Goal: Find specific page/section: Find specific page/section

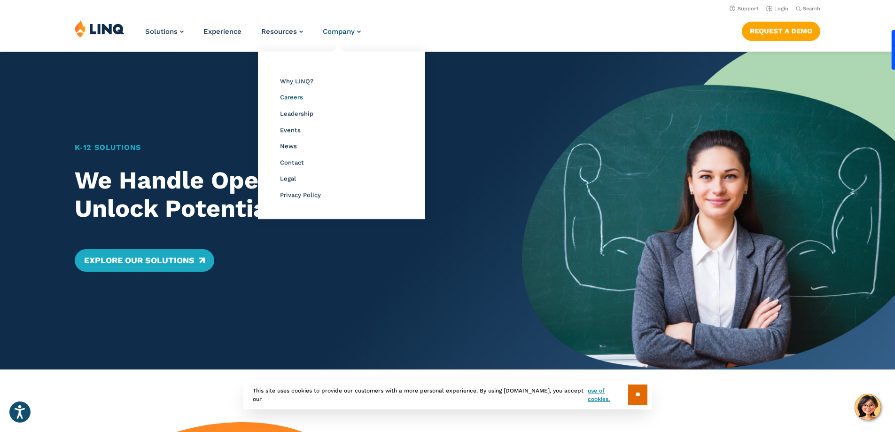
click at [283, 94] on span "Careers" at bounding box center [291, 97] width 23 height 7
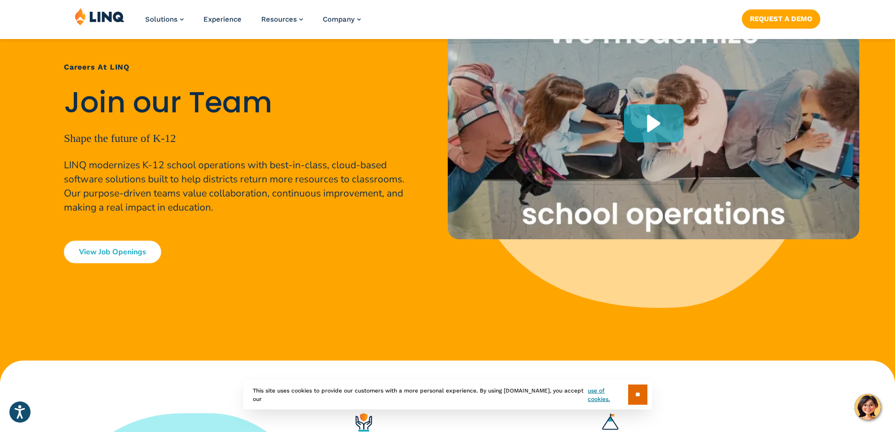
click at [135, 260] on link "View Job Openings" at bounding box center [112, 252] width 97 height 23
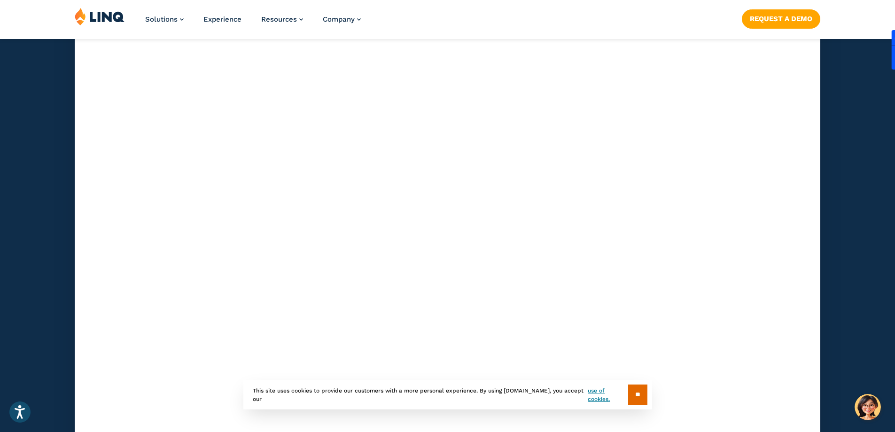
scroll to position [2971, 0]
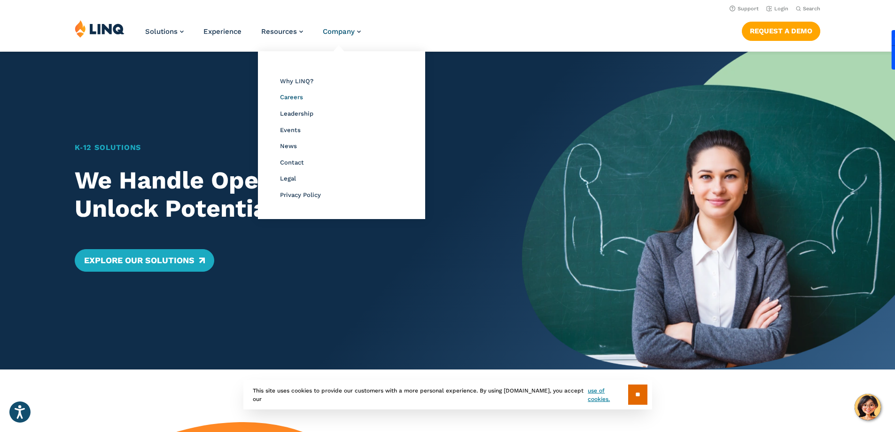
click at [294, 96] on span "Careers" at bounding box center [291, 97] width 23 height 7
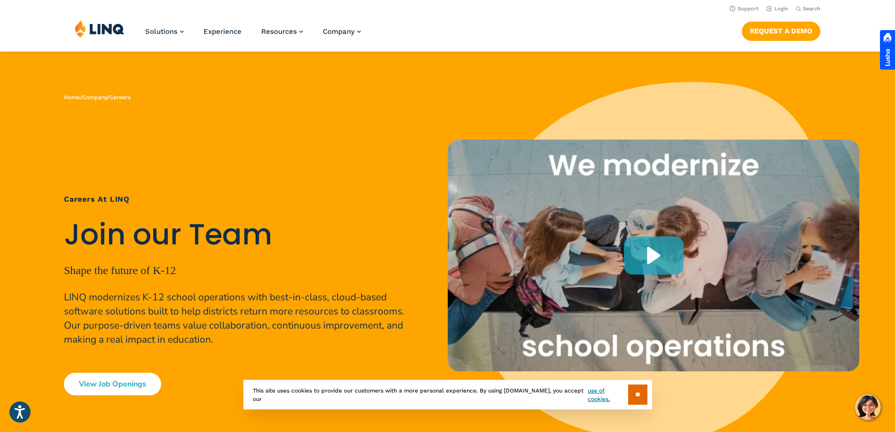
click at [100, 383] on link "View Job Openings" at bounding box center [112, 384] width 97 height 23
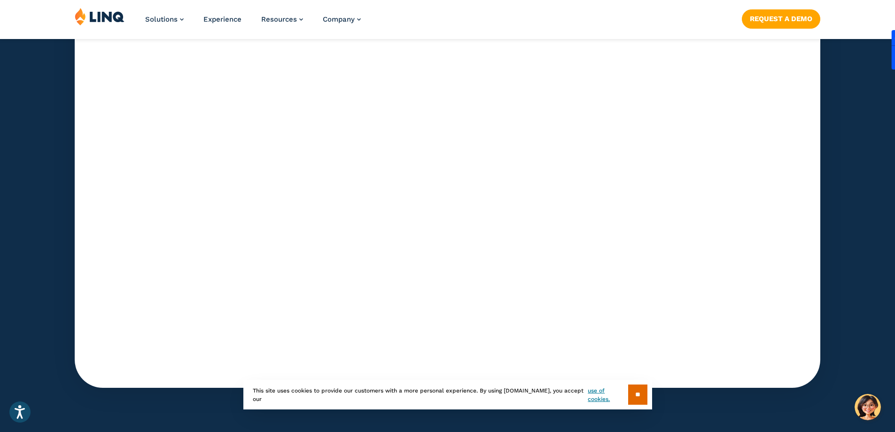
scroll to position [2983, 0]
